Goal: Transaction & Acquisition: Download file/media

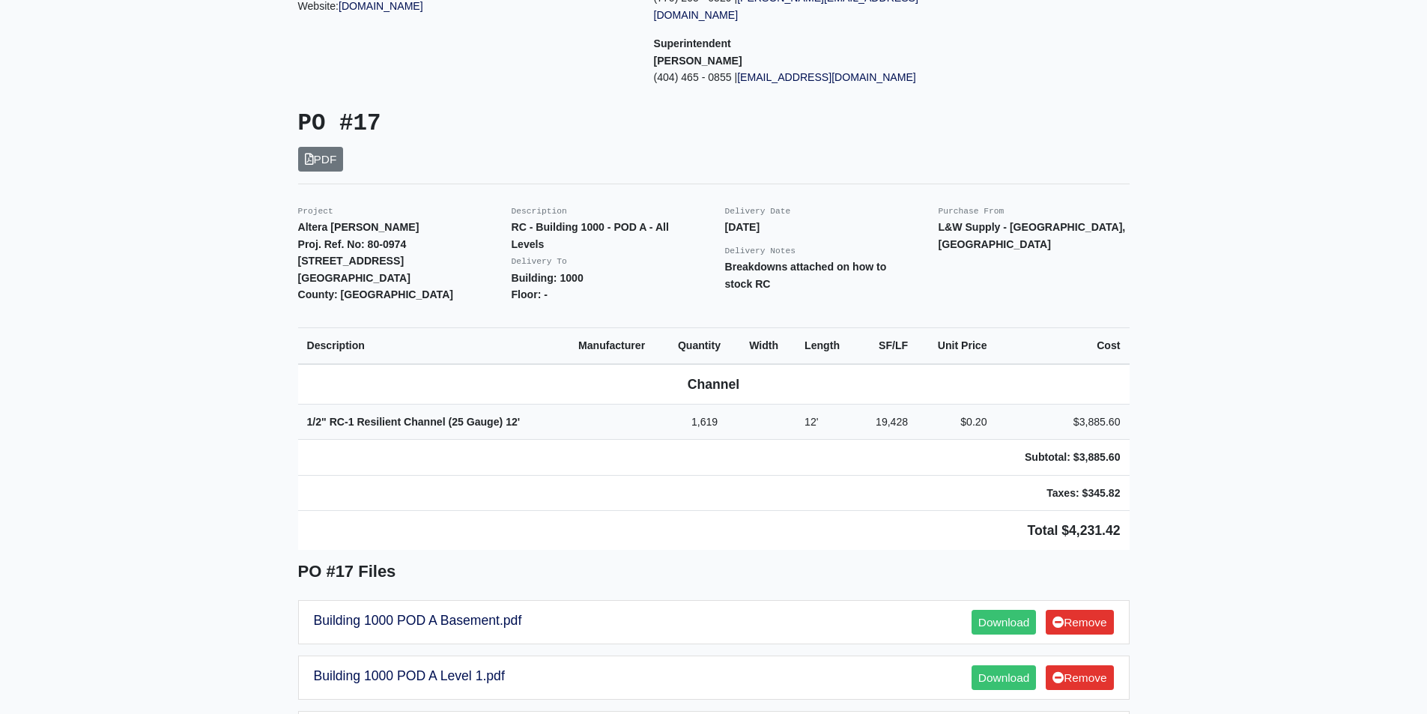
scroll to position [225, 0]
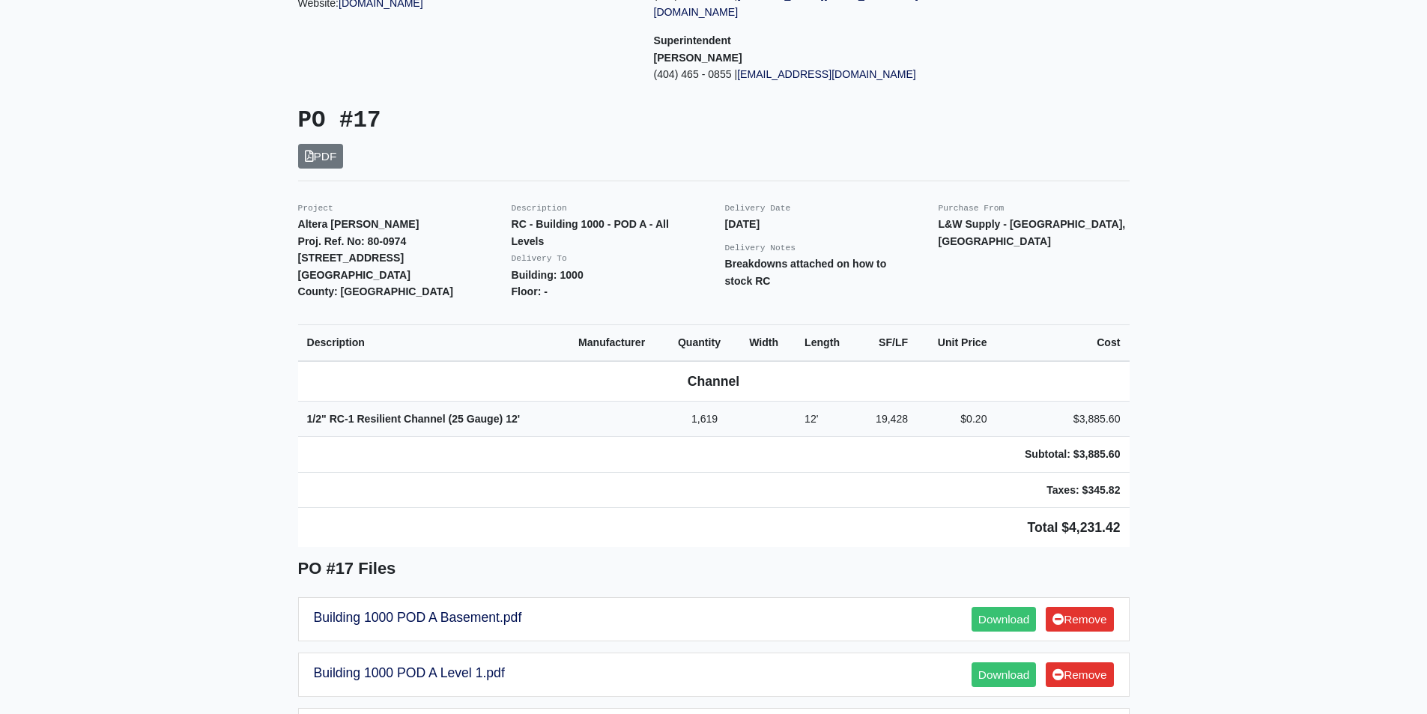
click at [261, 264] on main "Back to Project Roswell Drywall 7000 Peachtree Dunwoody Rd NE Building 5, Suite…" at bounding box center [713, 554] width 1427 height 1405
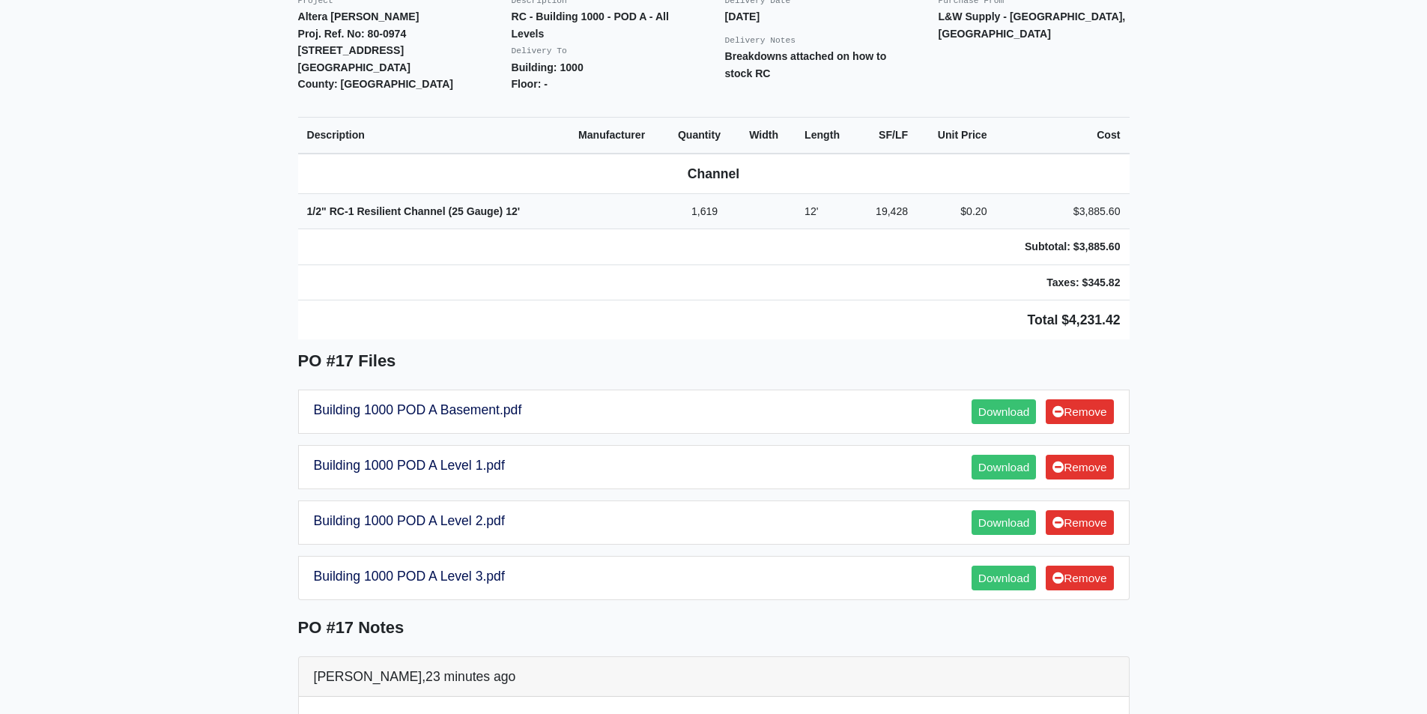
scroll to position [449, 0]
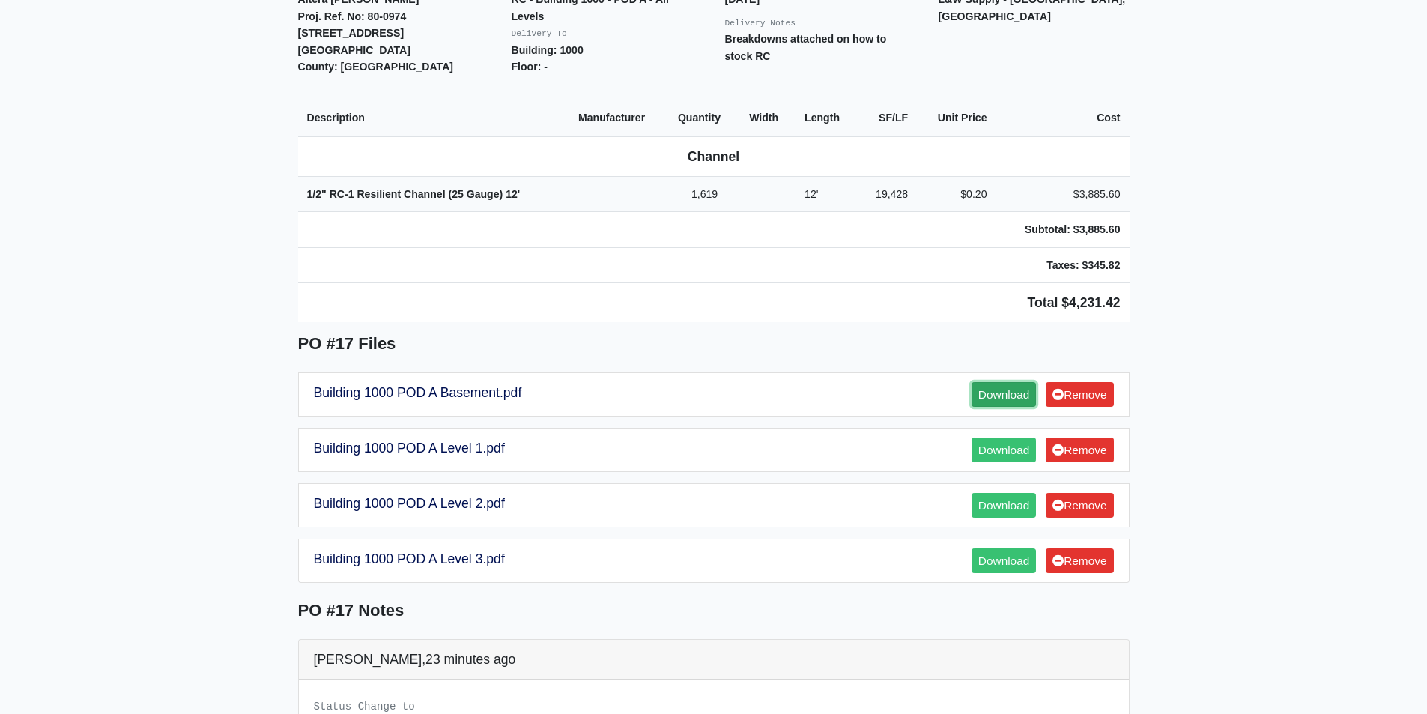
click at [987, 382] on link "Download" at bounding box center [1004, 394] width 64 height 25
click at [1017, 437] on link "Download" at bounding box center [1004, 449] width 64 height 25
click at [1024, 493] on link "Download" at bounding box center [1004, 505] width 64 height 25
click at [1002, 548] on link "Download" at bounding box center [1004, 560] width 64 height 25
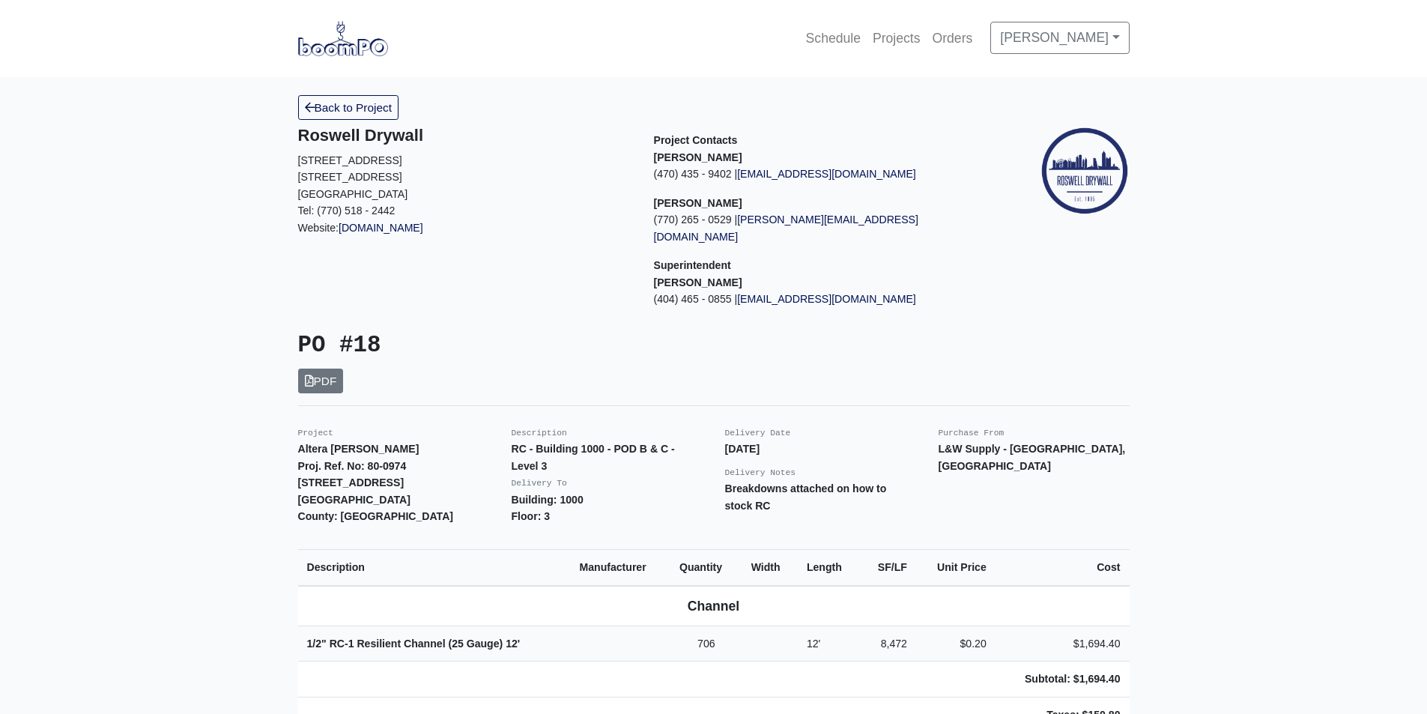
click at [136, 410] on main "Back to Project Roswell Drywall [STREET_ADDRESS] Tel: (770) 518 - 2442 Website:…" at bounding box center [713, 724] width 1427 height 1294
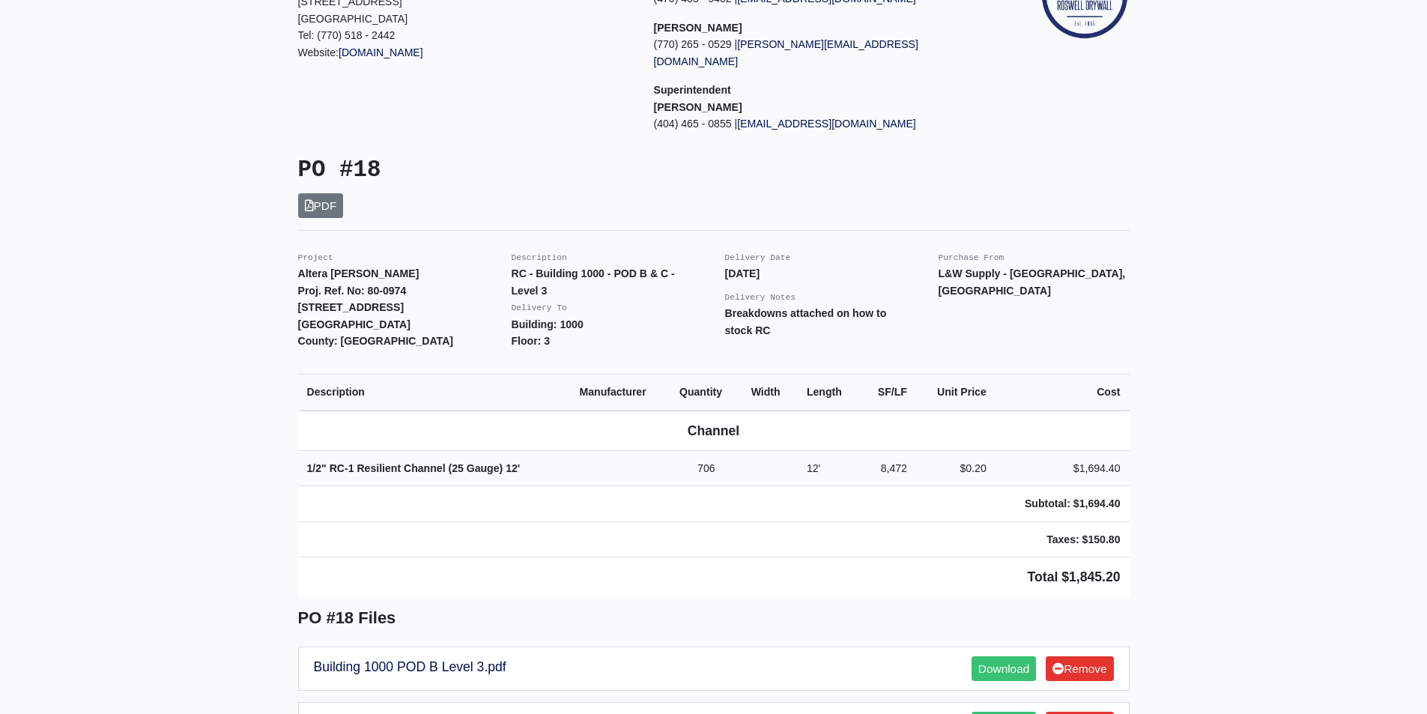
scroll to position [225, 0]
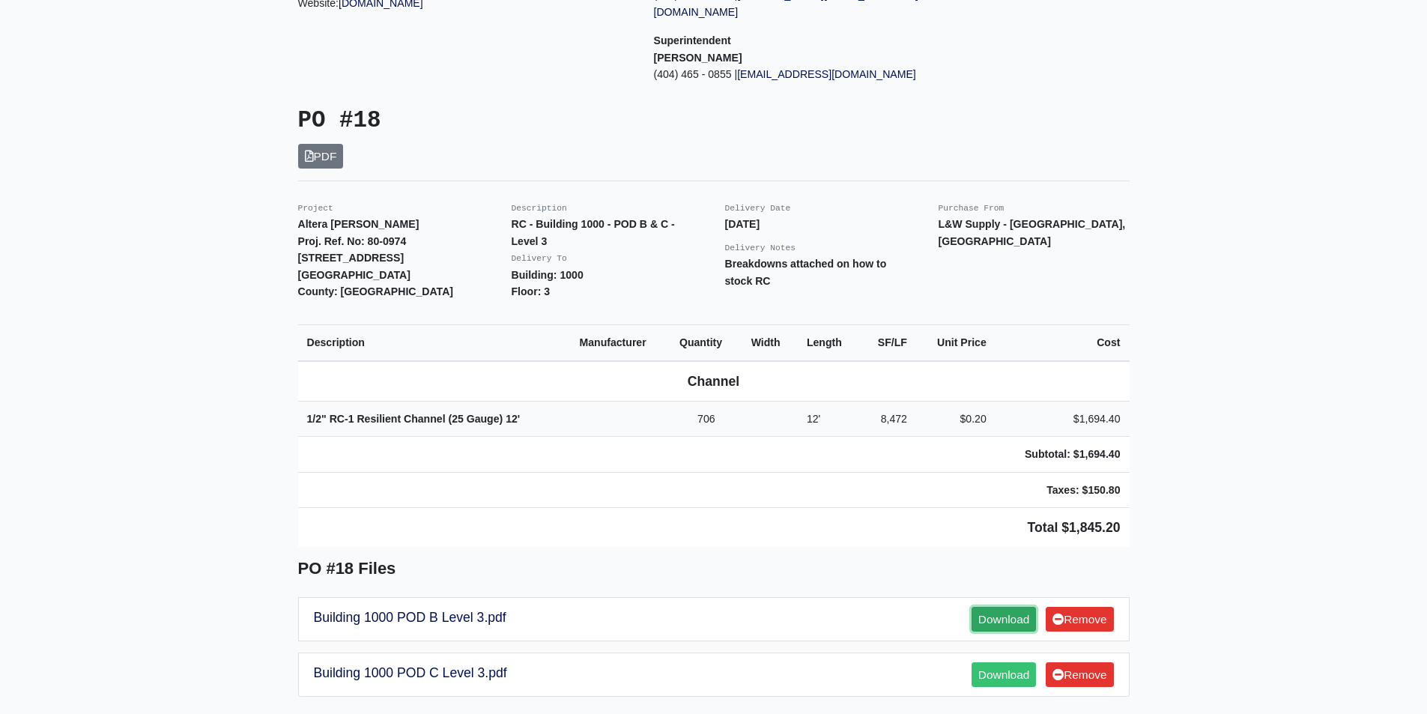
click at [1011, 607] on link "Download" at bounding box center [1004, 619] width 64 height 25
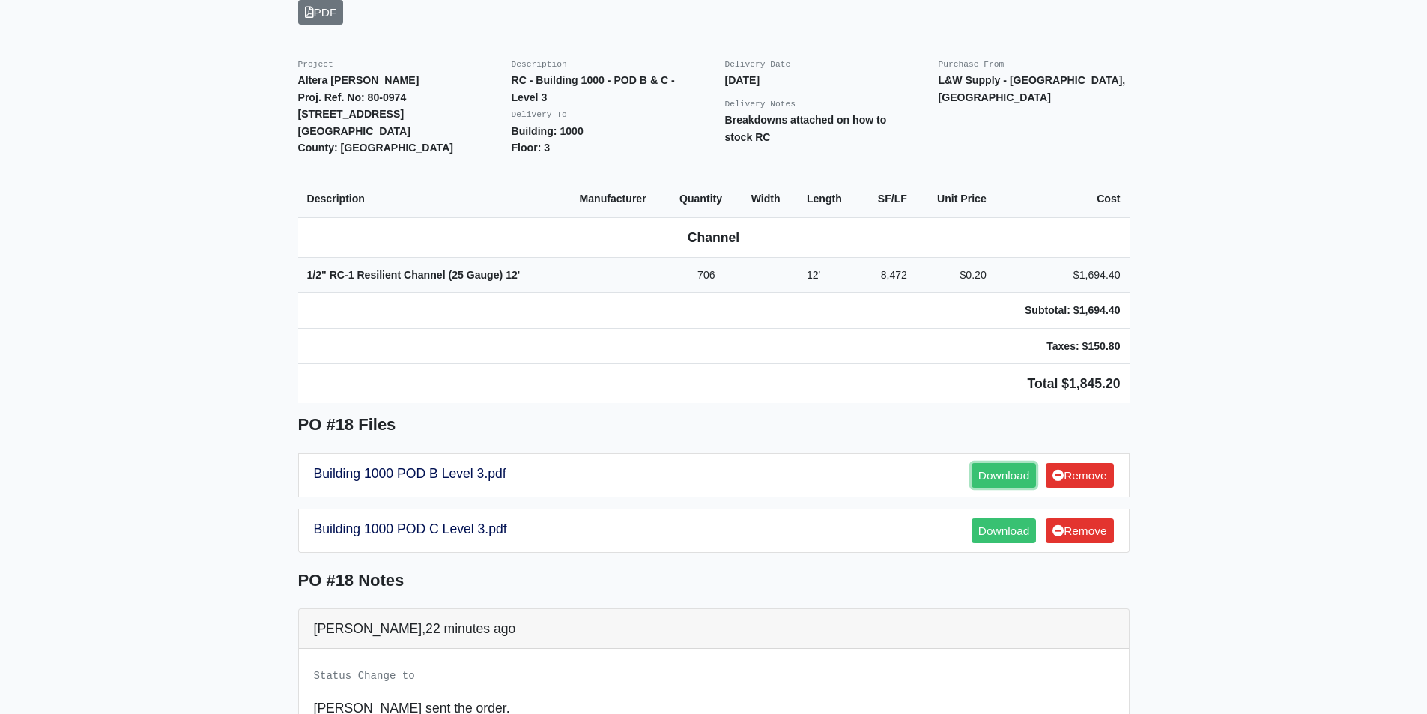
scroll to position [375, 0]
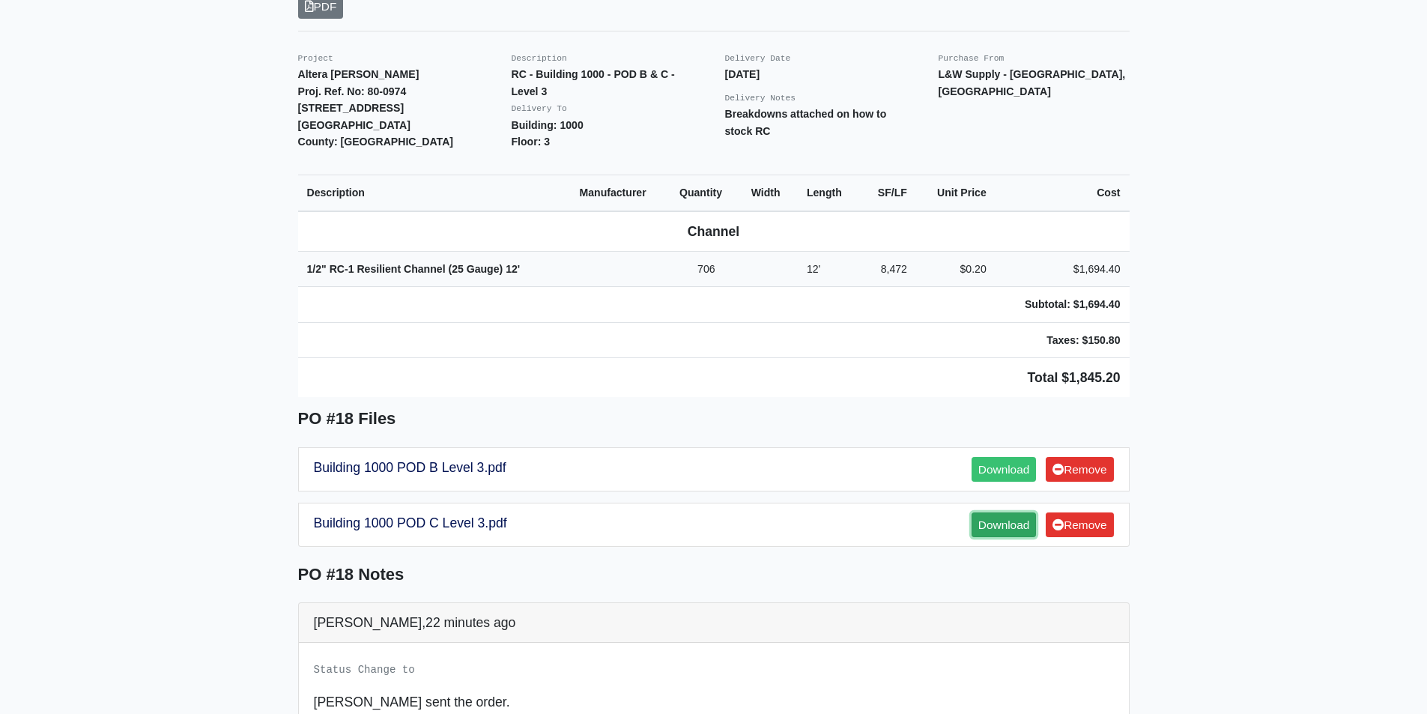
click at [997, 512] on link "Download" at bounding box center [1004, 524] width 64 height 25
